Goal: Task Accomplishment & Management: Complete application form

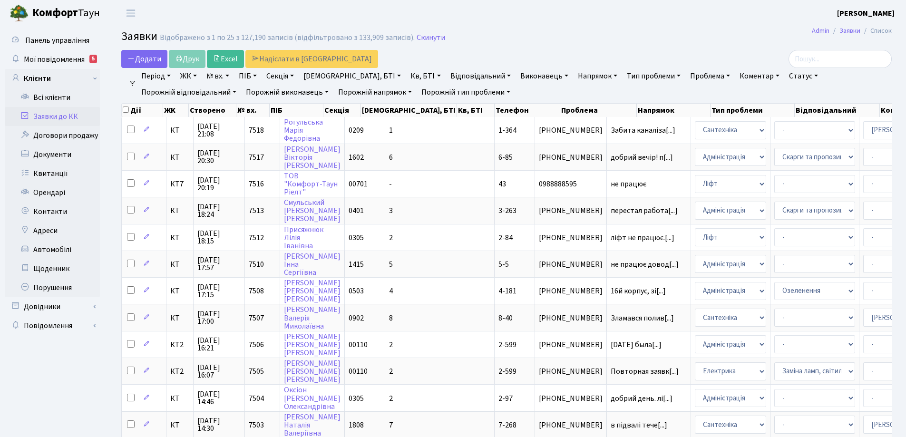
select select "25"
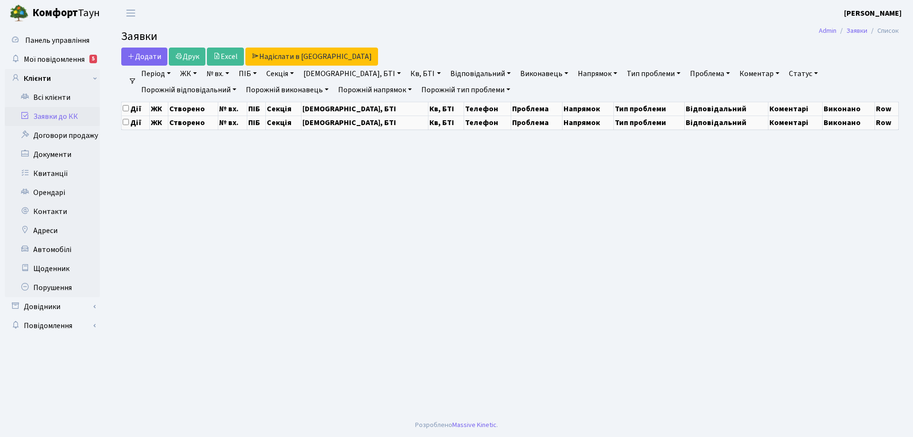
select select "25"
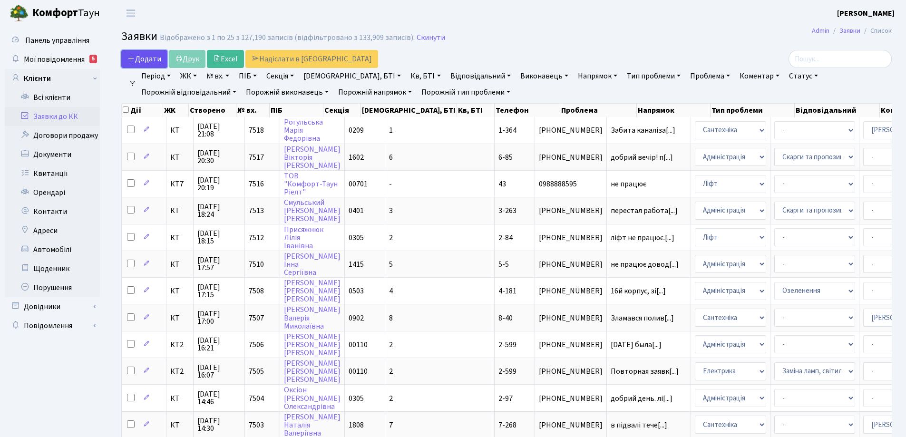
click at [152, 60] on span "Додати" at bounding box center [144, 59] width 34 height 10
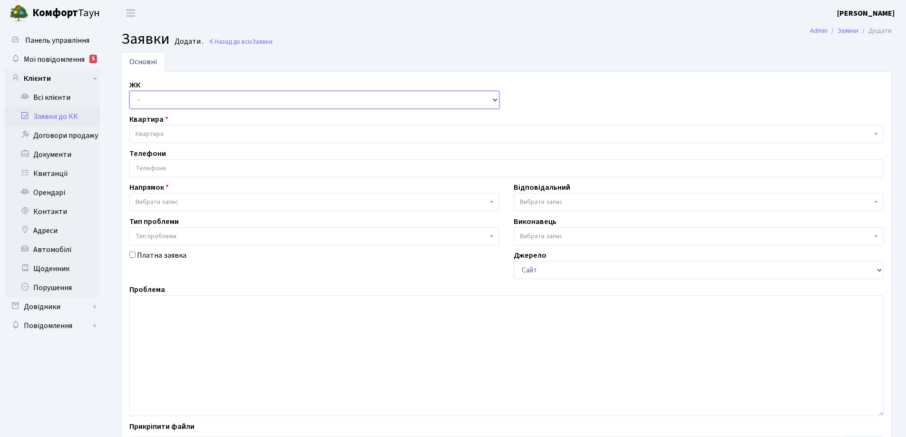
click at [492, 99] on select "- КТ, вул. Регенераторна, 4 КТ2, просп. Соборності, 17 КТ3, вул. Березнева, 16 …" at bounding box center [314, 100] width 370 height 18
select select "295"
click at [129, 91] on select "- КТ, вул. Регенераторна, 4 КТ2, просп. Соборності, 17 КТ3, вул. Березнева, 16 …" at bounding box center [314, 100] width 370 height 18
select select
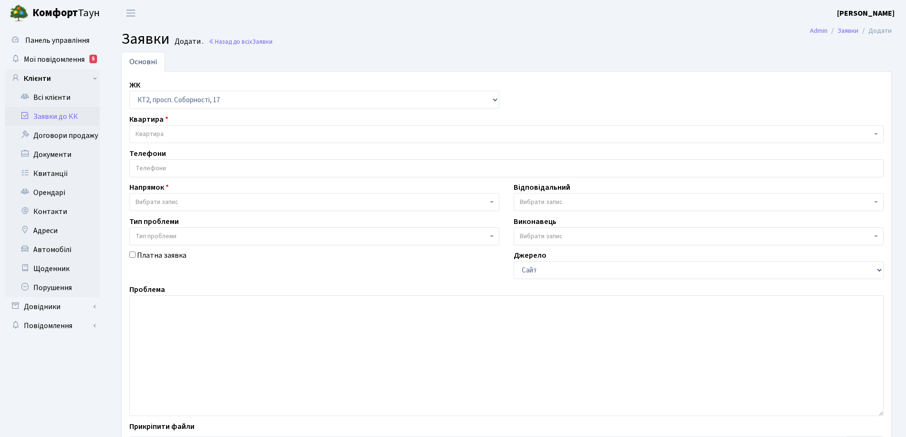
click at [159, 131] on span "Квартира" at bounding box center [149, 134] width 28 height 10
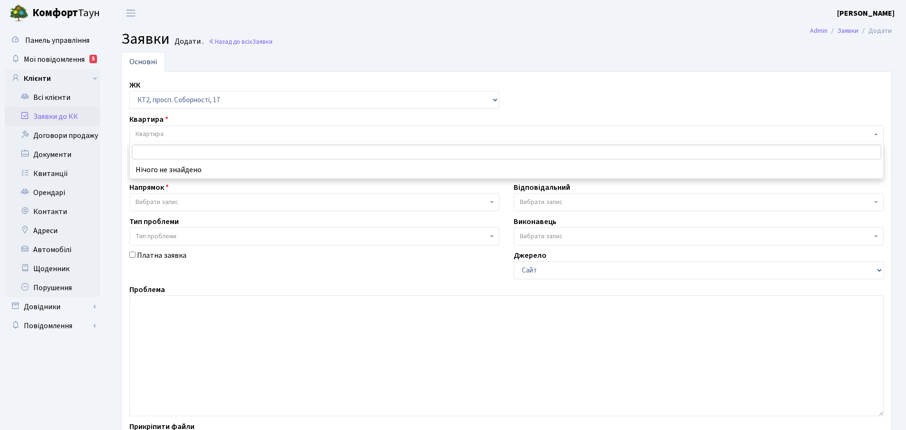
click at [156, 150] on input "search" at bounding box center [506, 152] width 749 height 15
click at [165, 149] on input "search" at bounding box center [506, 152] width 749 height 15
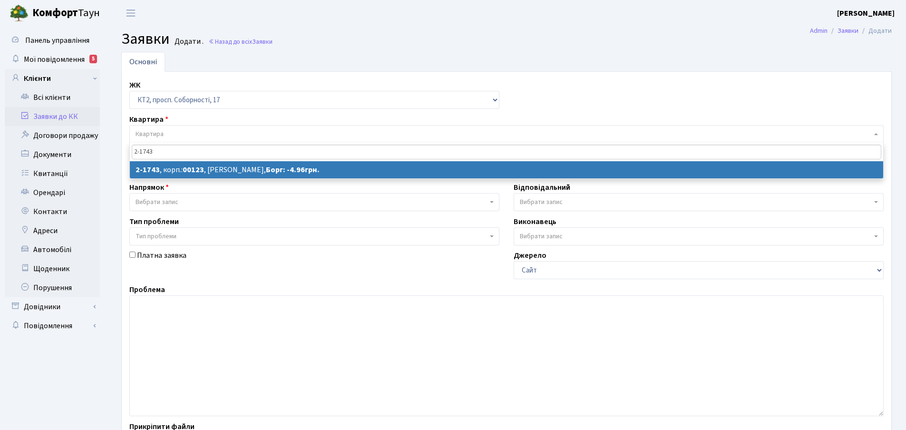
type input "2-1743"
select select
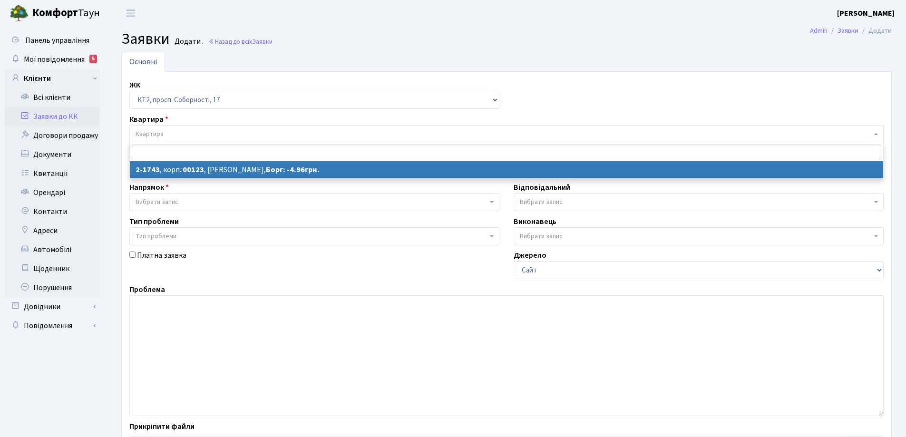
select select "13358"
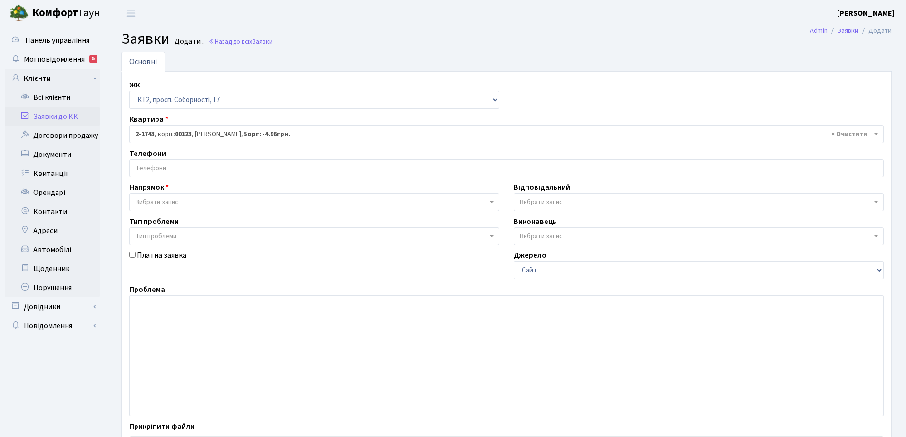
click at [196, 165] on input "search" at bounding box center [506, 168] width 753 height 17
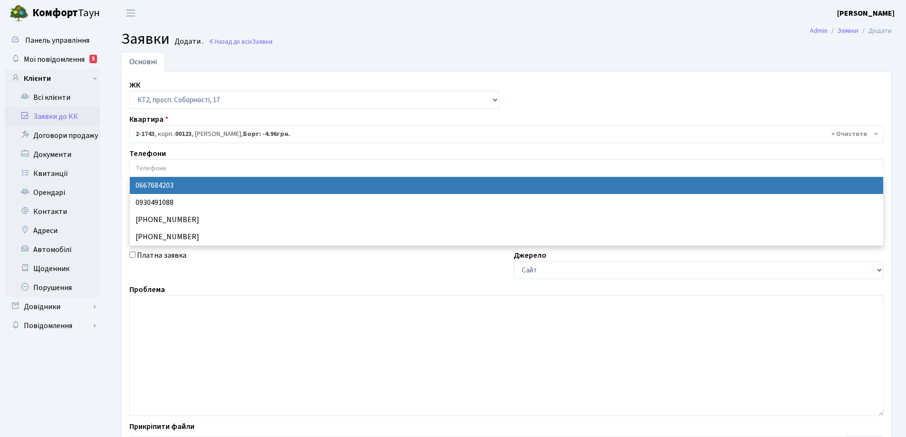
select select "80608"
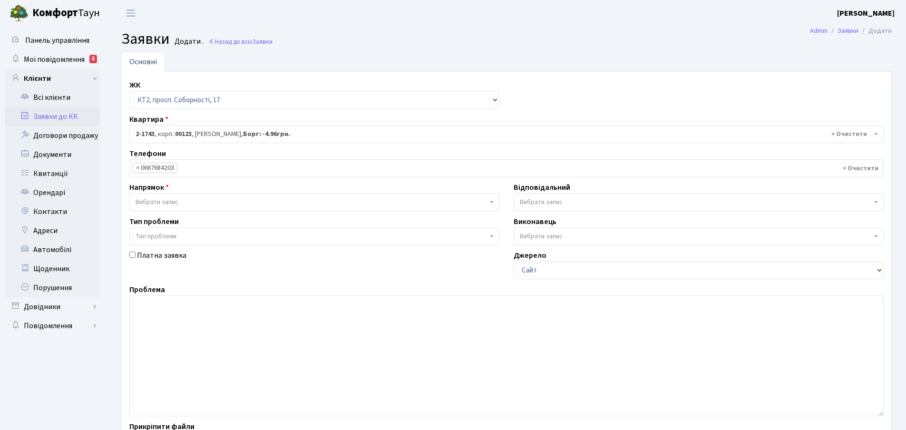
drag, startPoint x: 492, startPoint y: 203, endPoint x: 464, endPoint y: 205, distance: 27.7
click at [491, 203] on b at bounding box center [492, 202] width 4 height 2
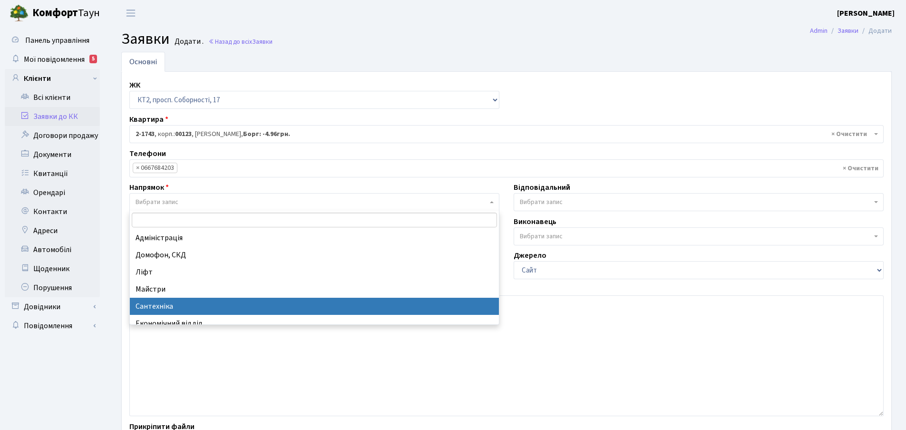
select select "2"
select select
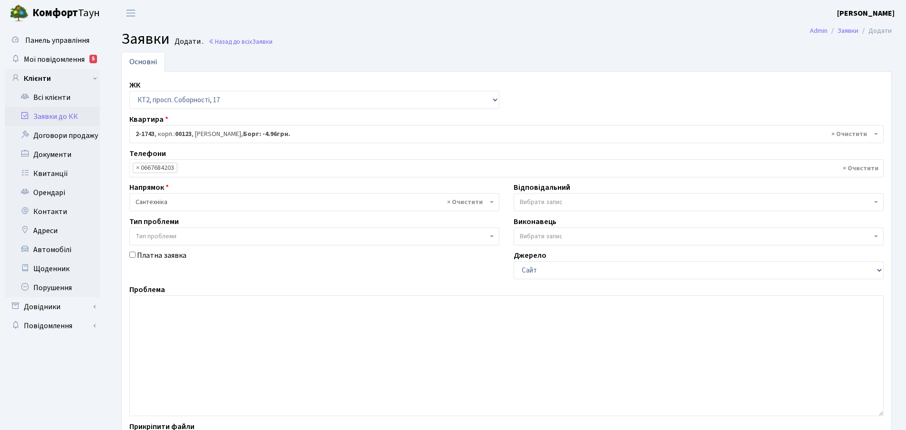
click at [874, 204] on span "Вибрати запис" at bounding box center [698, 202] width 370 height 18
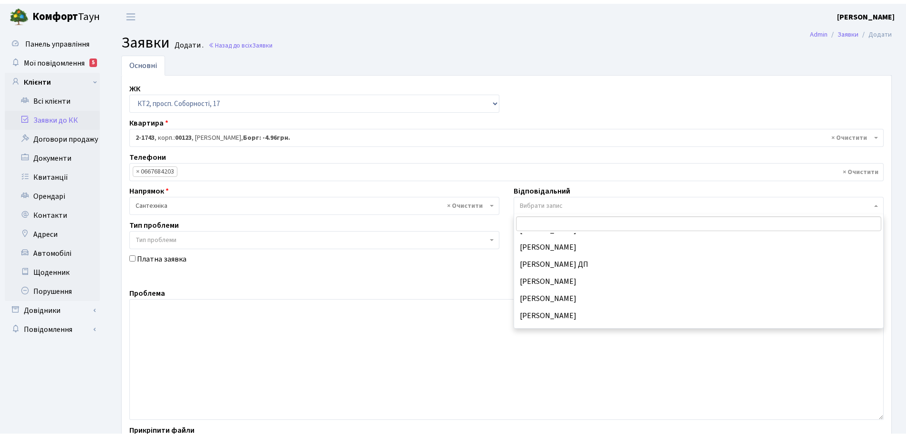
scroll to position [428, 0]
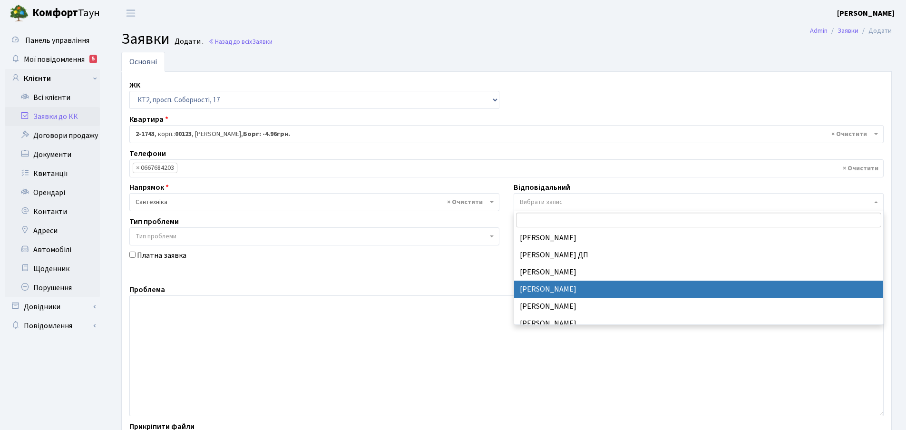
select select "67"
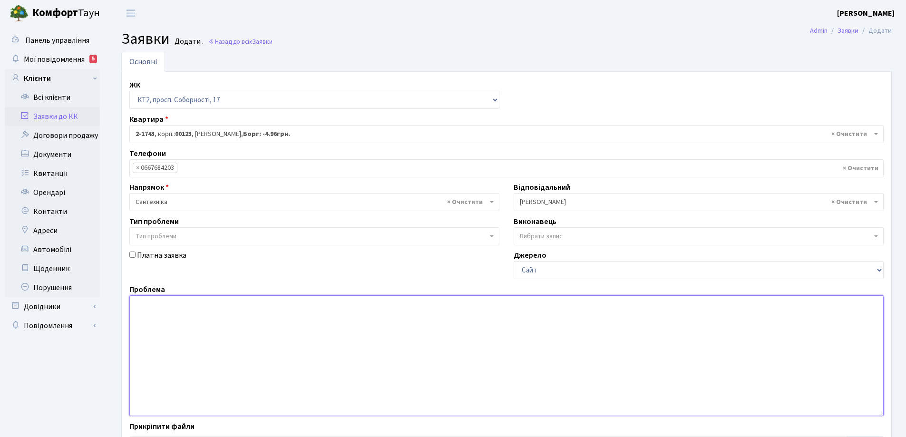
click at [149, 308] on textarea at bounding box center [506, 355] width 754 height 121
drag, startPoint x: 134, startPoint y: 302, endPoint x: 145, endPoint y: 306, distance: 11.6
click at [145, 306] on textarea "на першому поверсі із шафи на опалення тече вода" at bounding box center [506, 355] width 754 height 121
click at [302, 305] on textarea "На першому поверсі із шафи на опалення тече вода" at bounding box center [506, 355] width 754 height 121
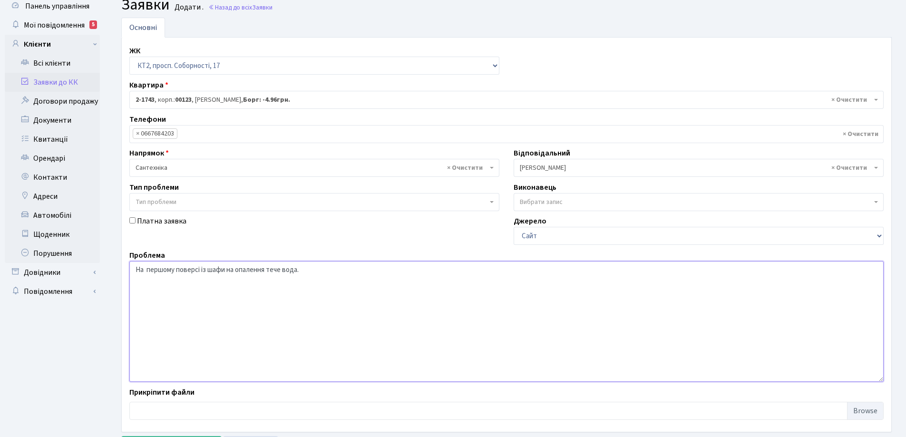
scroll to position [80, 0]
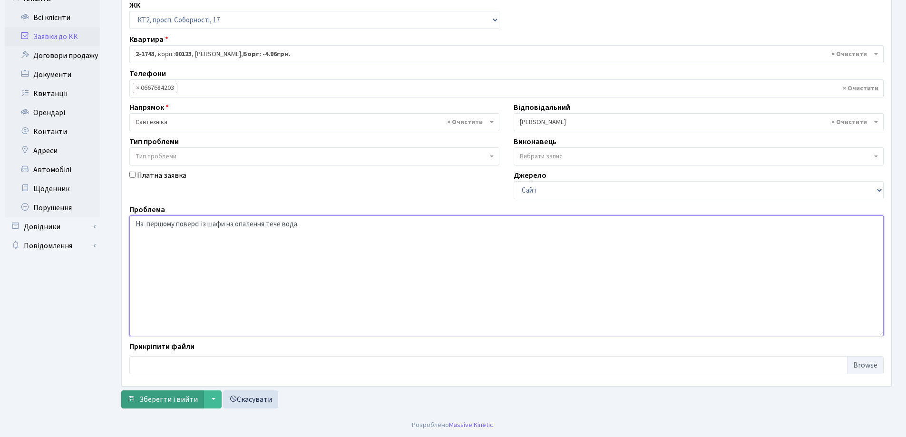
type textarea "На першому поверсі із шафи на опалення тече вода."
drag, startPoint x: 174, startPoint y: 397, endPoint x: 174, endPoint y: 390, distance: 7.1
click at [173, 396] on span "Зберегти і вийти" at bounding box center [168, 399] width 58 height 10
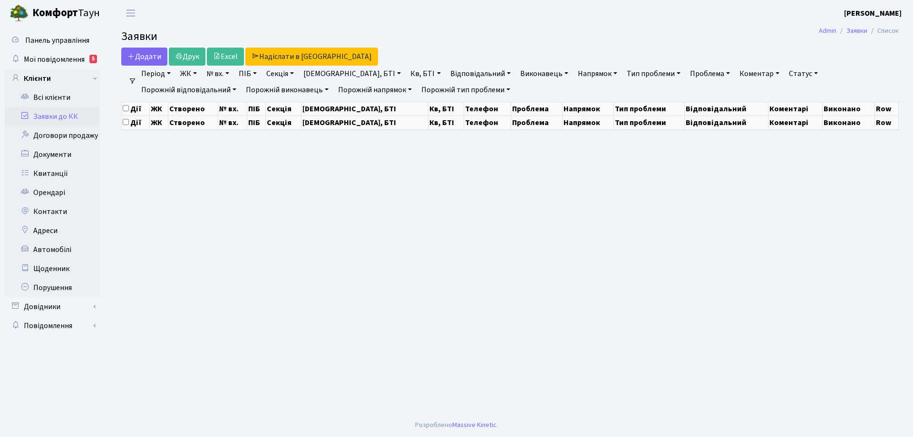
select select "25"
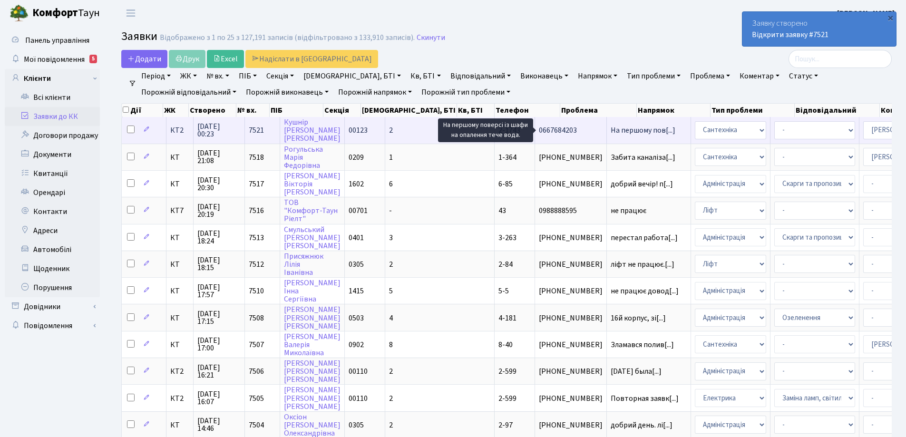
click at [610, 131] on span "На першому пов[...]" at bounding box center [642, 130] width 65 height 10
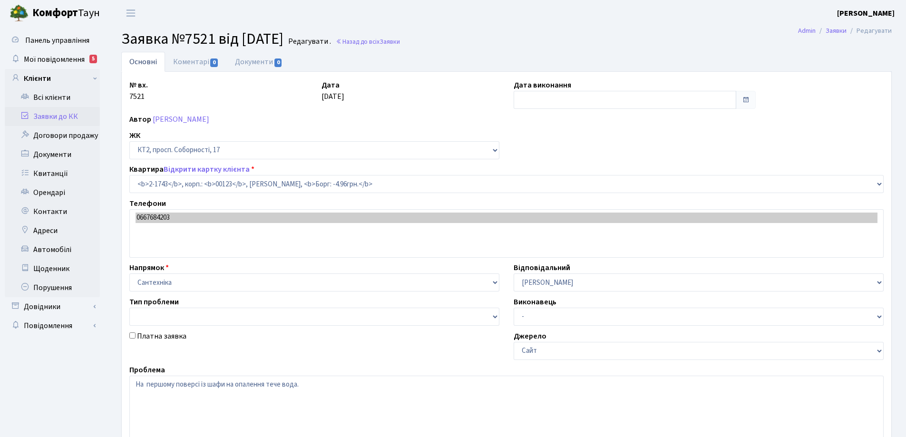
select select "13358"
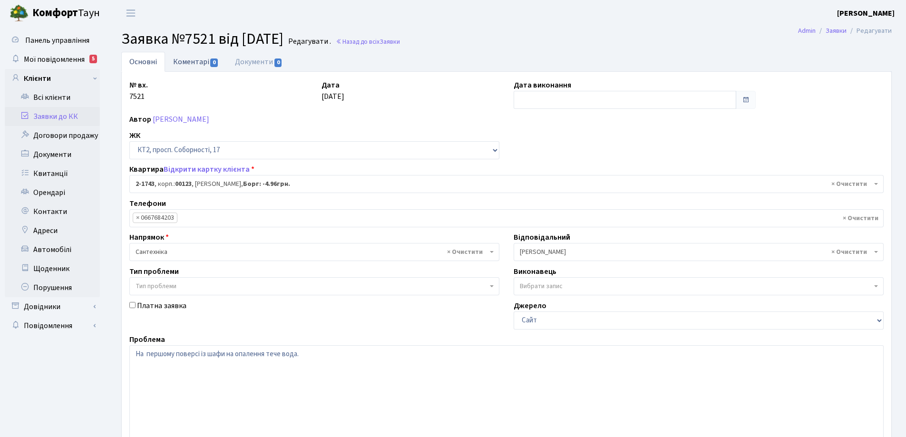
click at [196, 63] on link "Коментарі 0" at bounding box center [196, 61] width 62 height 19
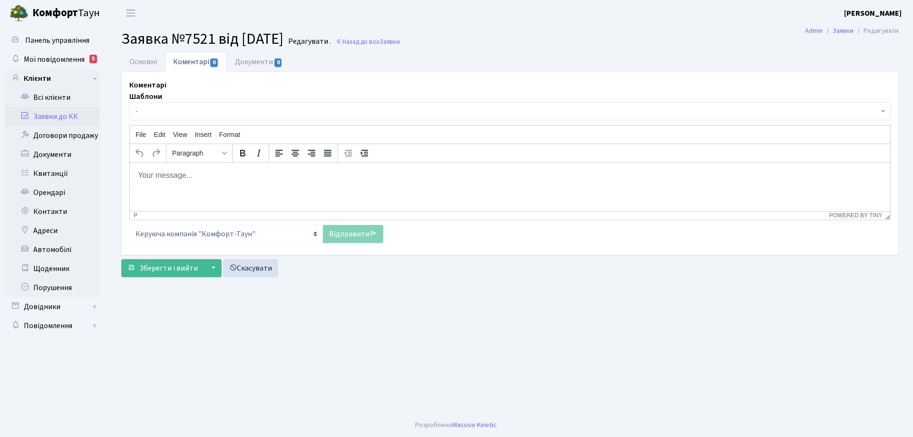
click at [154, 174] on body "Rich Text Area. Press ALT-0 for help." at bounding box center [509, 175] width 745 height 10
click at [351, 236] on link "Відправити" at bounding box center [353, 234] width 60 height 18
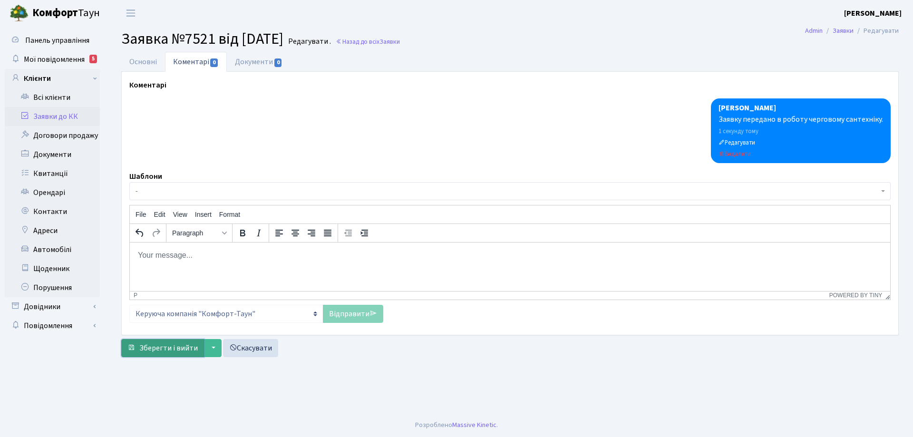
click at [178, 348] on span "Зберегти і вийти" at bounding box center [168, 348] width 58 height 10
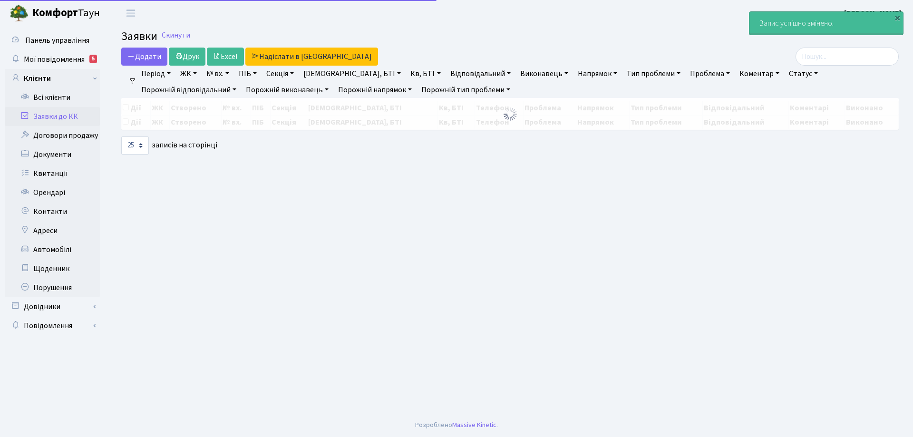
select select "25"
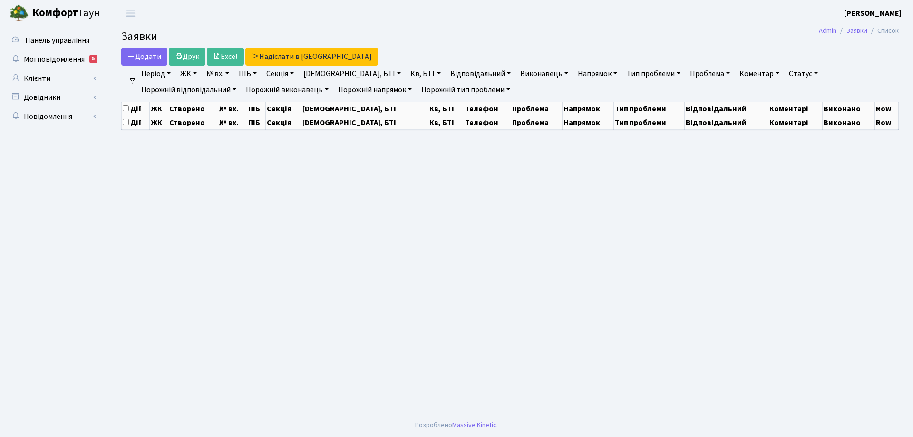
select select "25"
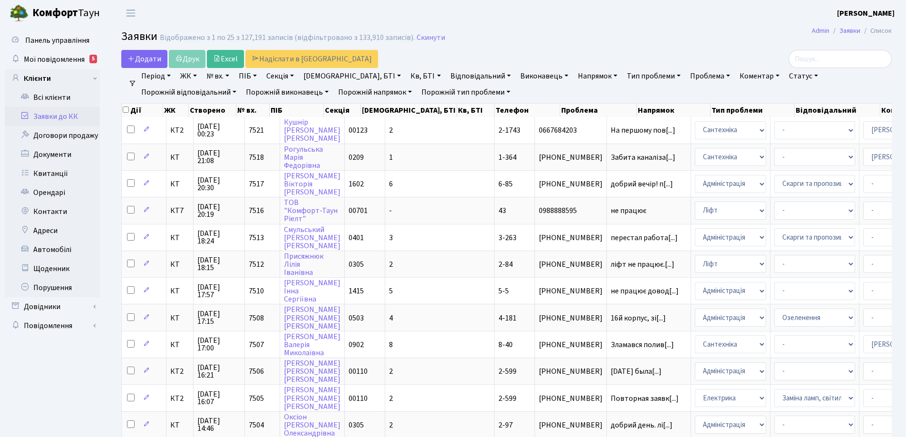
click at [86, 373] on ul "Панель управління Мої повідомлення 5 Клієнти" at bounding box center [52, 426] width 95 height 791
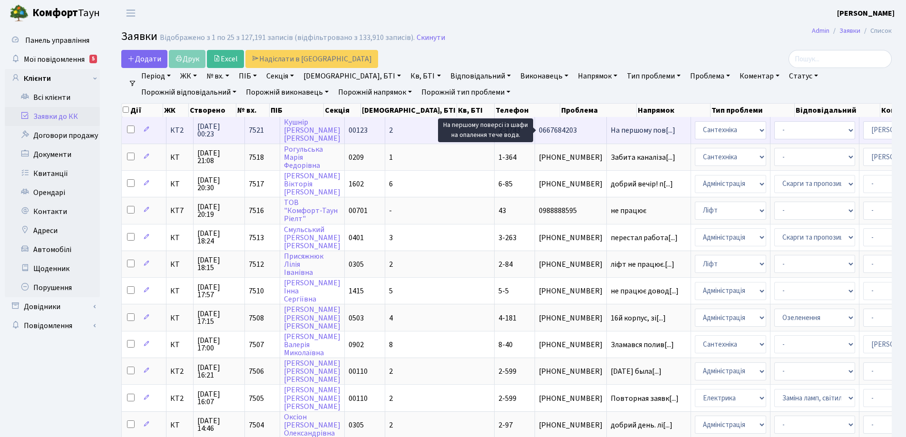
click at [610, 129] on span "На першому пов[...]" at bounding box center [642, 130] width 65 height 10
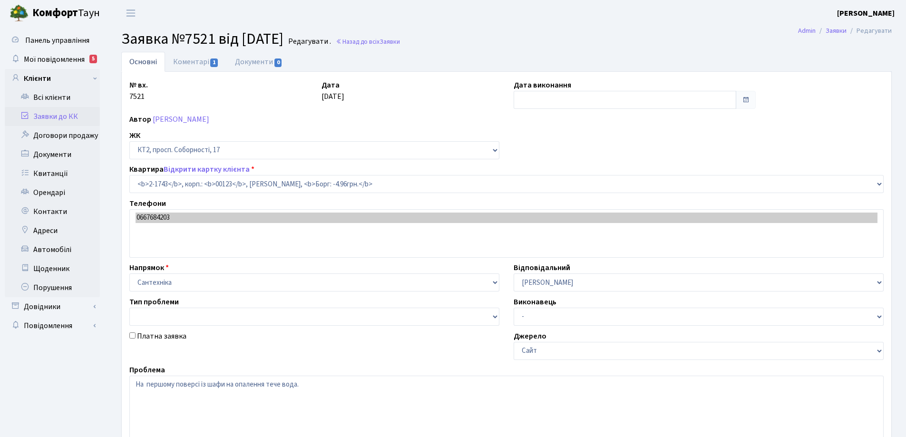
select select "13358"
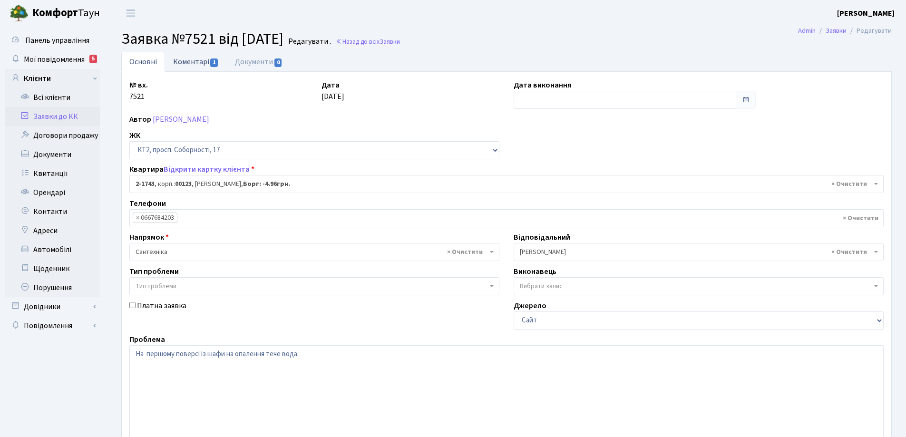
click at [194, 61] on link "Коментарі 1" at bounding box center [196, 61] width 62 height 19
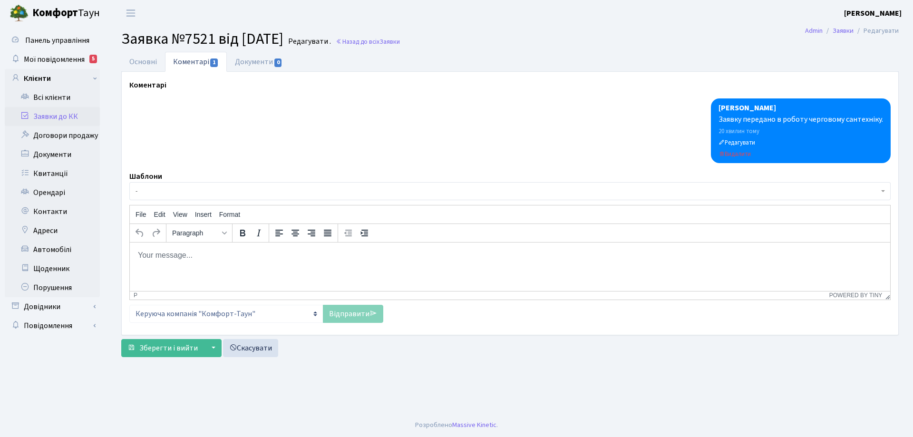
click at [152, 257] on body "Rich Text Area. Press ALT-0 for help." at bounding box center [509, 255] width 745 height 10
click at [197, 62] on link "Коментарі 1" at bounding box center [196, 62] width 62 height 20
click at [196, 62] on link "Коментарі 1" at bounding box center [196, 62] width 62 height 20
click at [170, 255] on body "Rich Text Area. Press ALT-0 for help." at bounding box center [509, 255] width 745 height 10
click at [141, 254] on body "Rich Text Area. Press ALT-0 for help." at bounding box center [509, 255] width 745 height 10
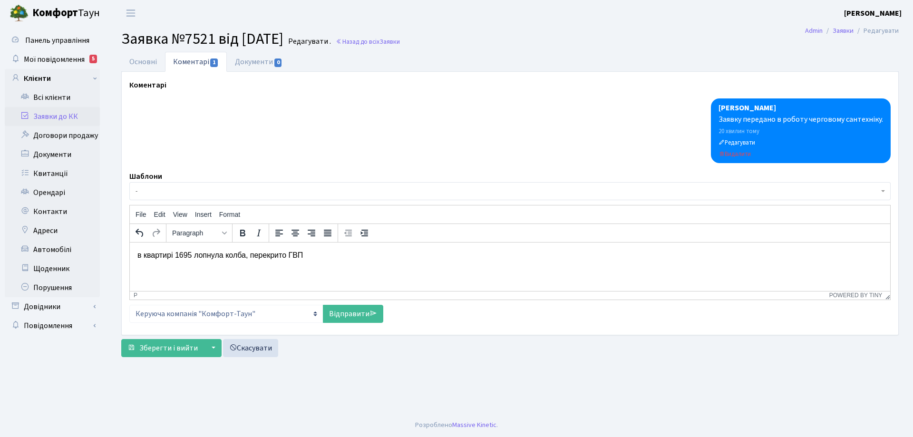
click at [176, 255] on p "в квартирі 1695 лопнула колба, перекрито ГВП" at bounding box center [509, 255] width 745 height 10
click at [300, 252] on p "в квартирі №1695 лопнула колба, перекрито ГВП" at bounding box center [509, 255] width 745 height 10
click at [352, 318] on link "Відправити" at bounding box center [353, 314] width 60 height 18
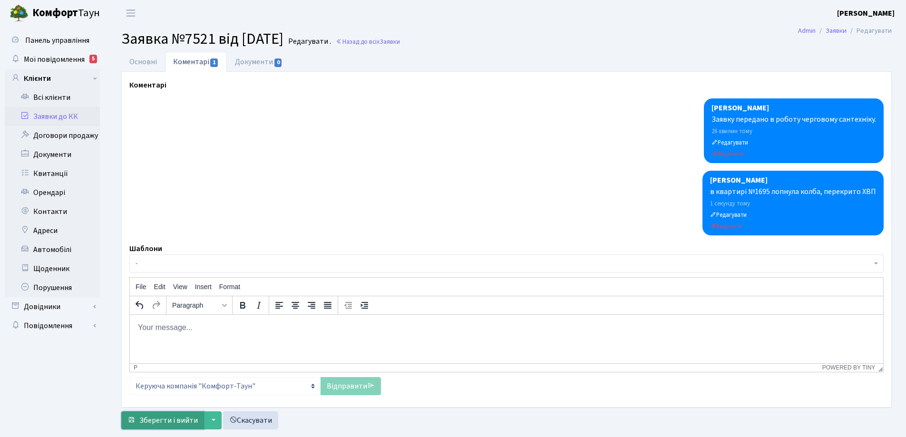
click at [174, 421] on span "Зберегти і вийти" at bounding box center [168, 420] width 58 height 10
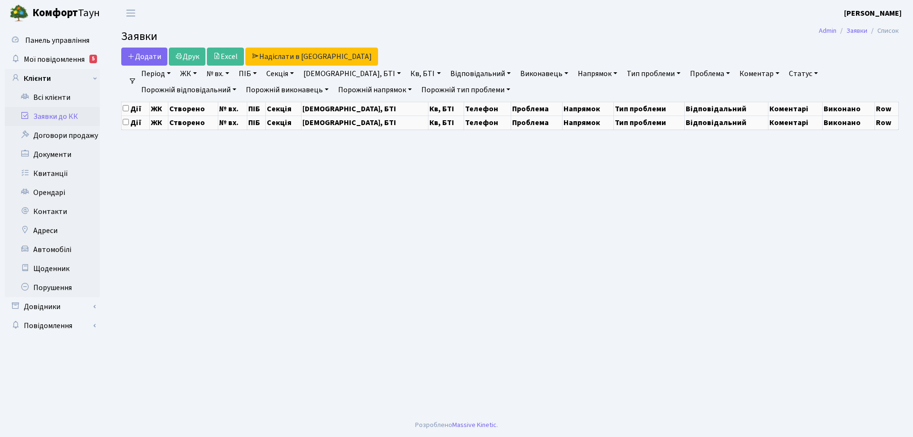
select select "25"
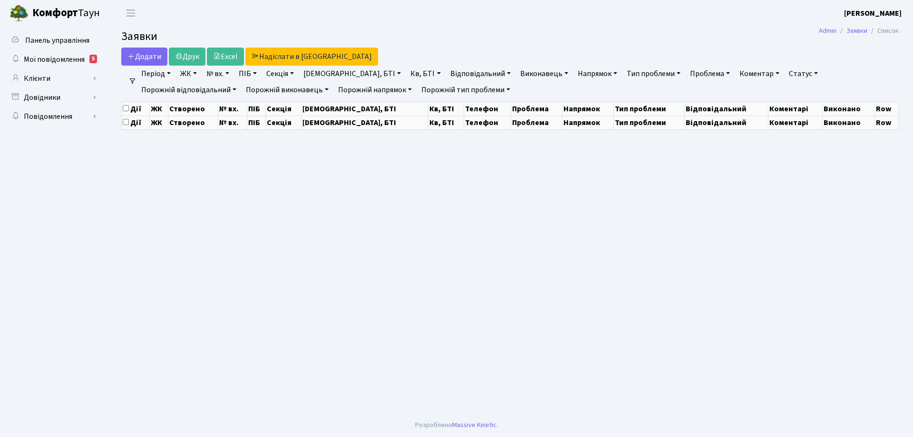
select select "25"
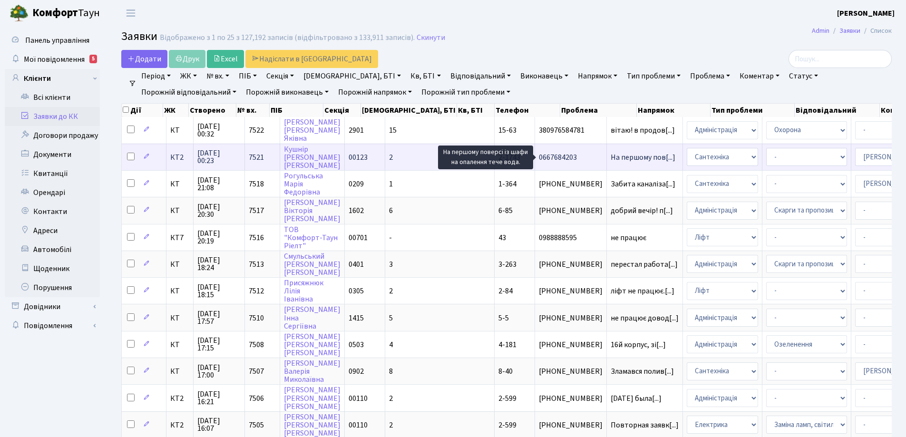
click at [610, 159] on span "На першому пов[...]" at bounding box center [642, 157] width 65 height 10
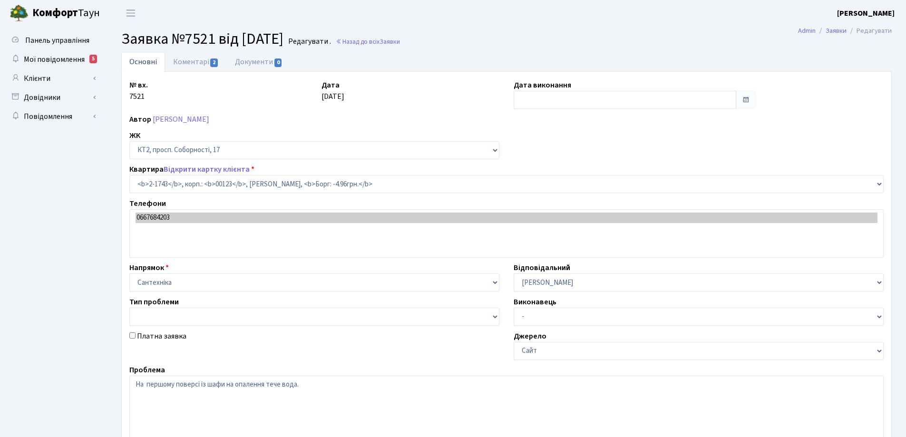
select select "13358"
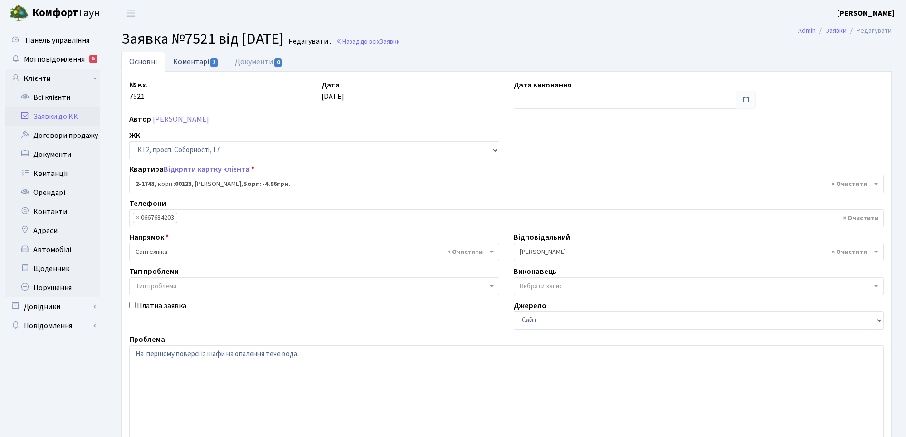
click at [202, 65] on link "Коментарі 2" at bounding box center [196, 61] width 62 height 19
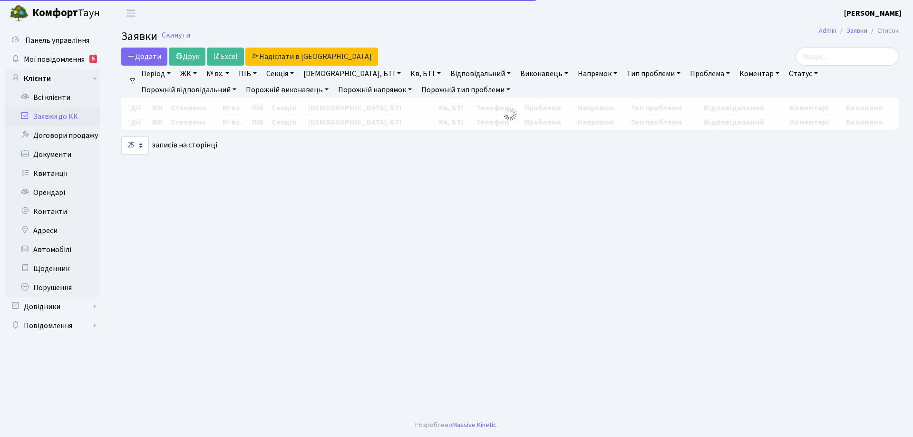
select select "25"
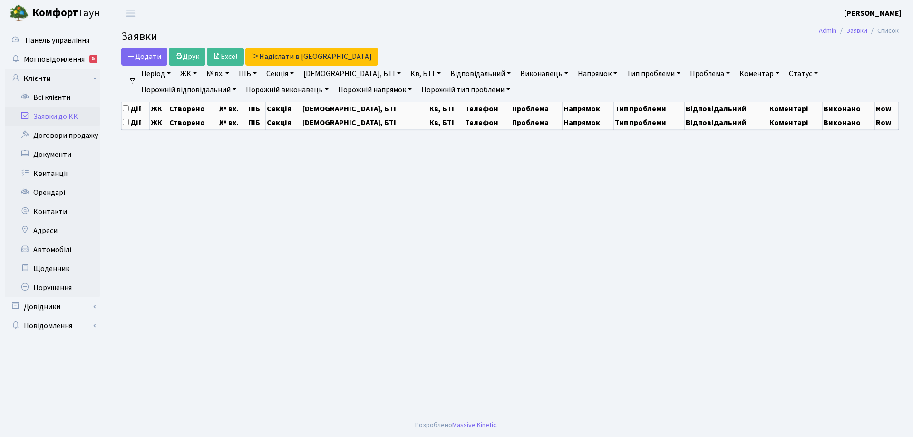
select select "25"
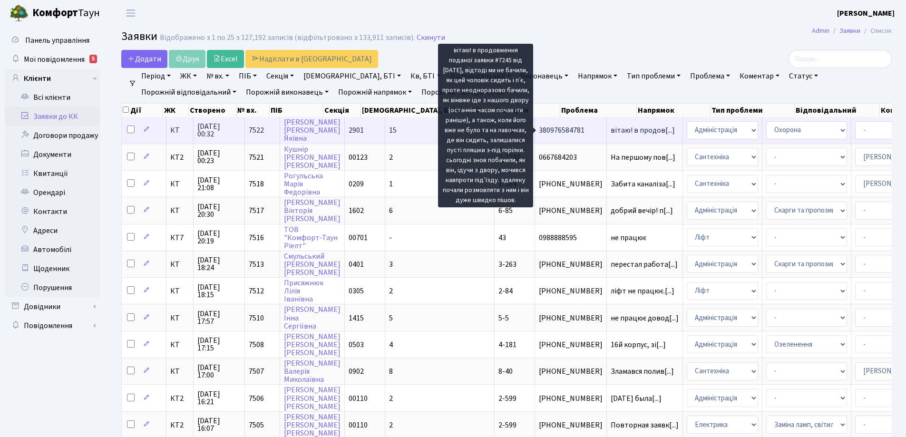
click at [610, 130] on span "вітаю! в продов[...]" at bounding box center [642, 130] width 64 height 10
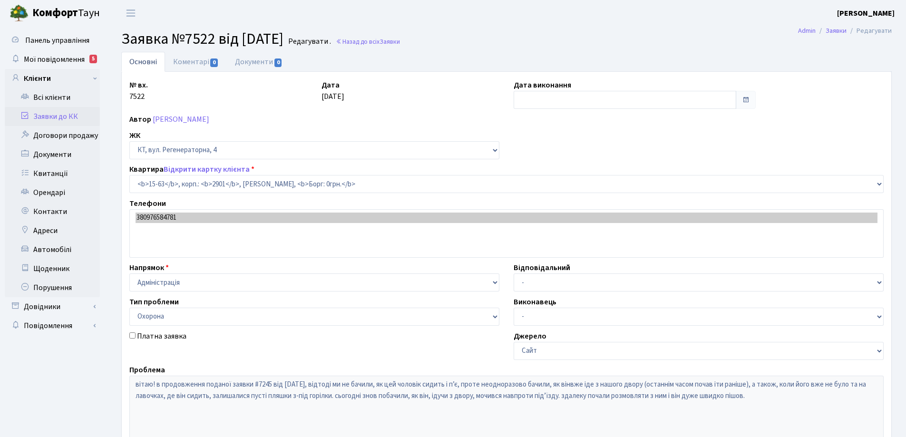
select select "8838"
select select "69"
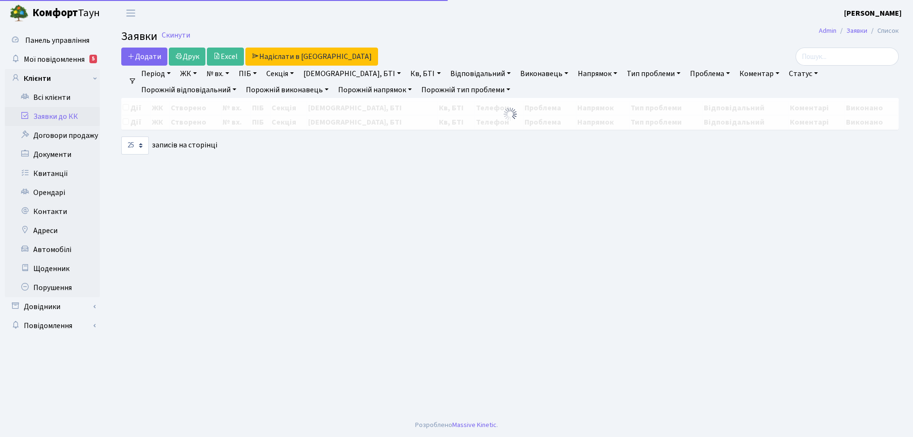
select select "25"
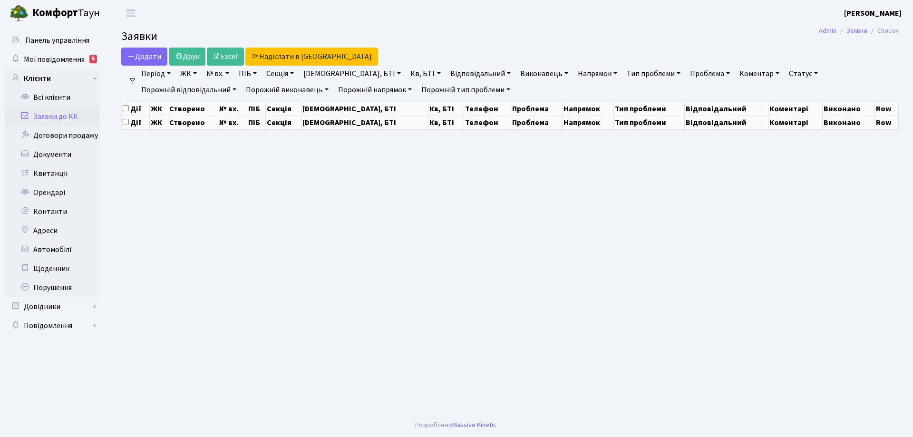
select select "25"
